Goal: Task Accomplishment & Management: Manage account settings

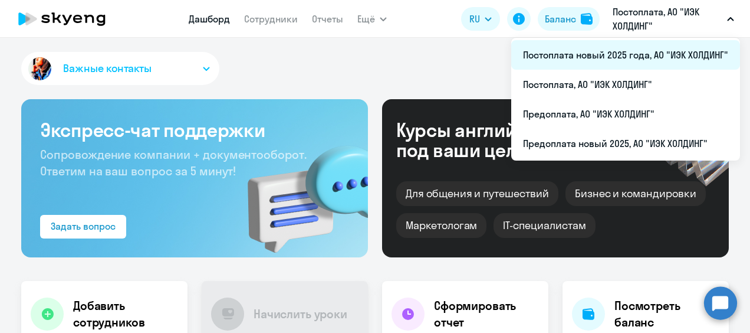
click at [616, 44] on li "Постоплата новый 2025 года, АО "ИЭК ХОЛДИНГ"" at bounding box center [625, 54] width 229 height 29
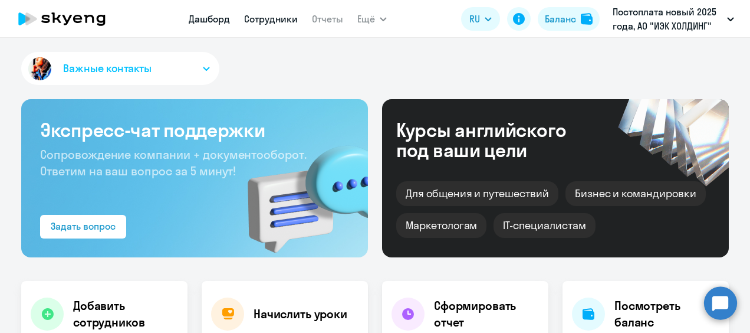
click at [274, 24] on link "Сотрудники" at bounding box center [271, 19] width 54 height 12
select select "30"
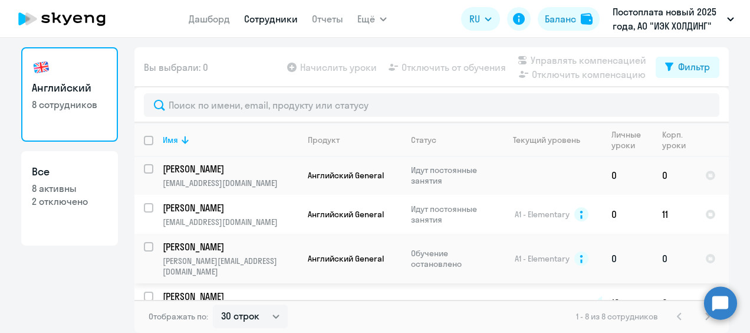
scroll to position [165, 0]
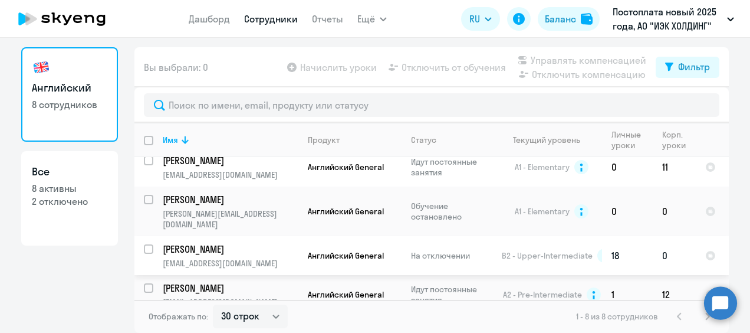
click at [358, 250] on td "Английский General" at bounding box center [349, 255] width 103 height 39
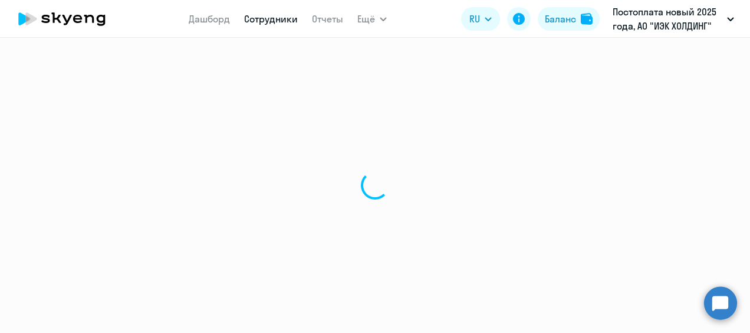
select select "english"
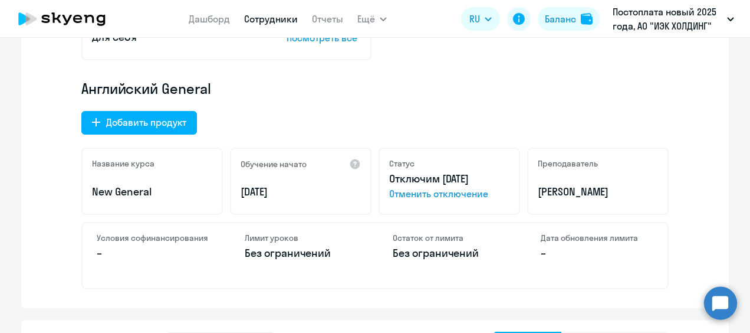
scroll to position [413, 0]
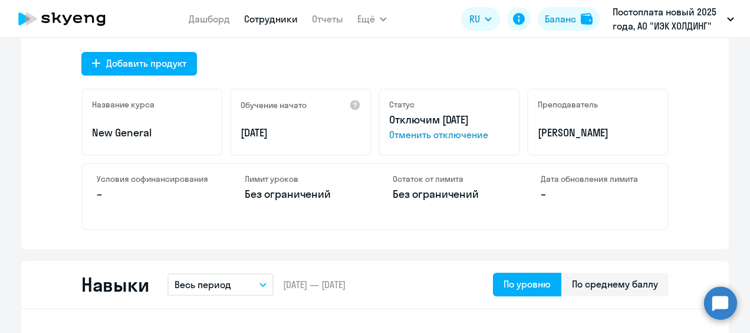
click at [449, 134] on span "Отменить отключение" at bounding box center [449, 134] width 120 height 14
